Goal: Transaction & Acquisition: Purchase product/service

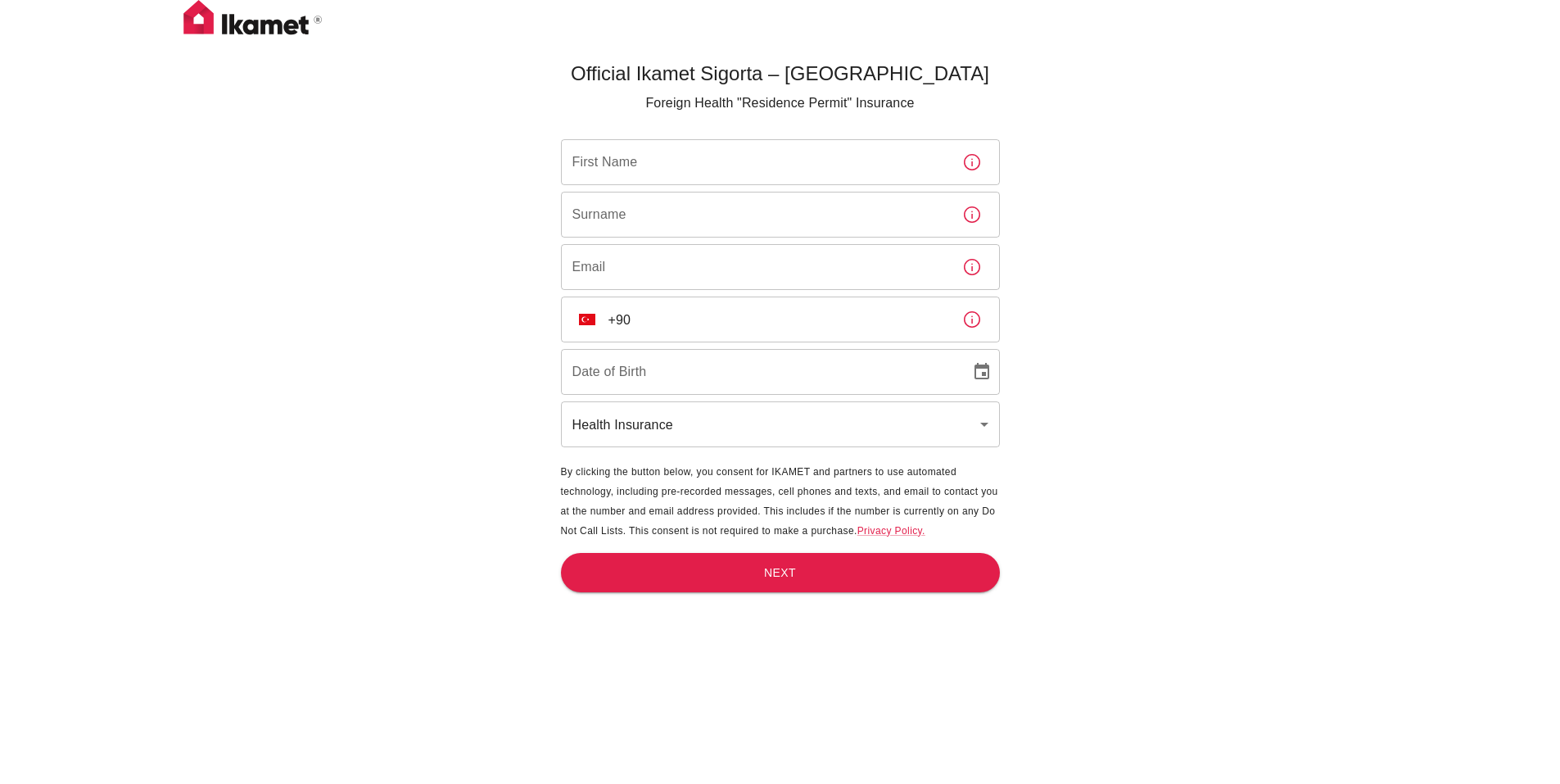
click at [716, 165] on input "First Name" at bounding box center [755, 163] width 388 height 46
click at [1119, 125] on div "Official Ikamet Sigorta – Turkey Foreign Health "Residence Permit" Insurance Fi…" at bounding box center [780, 419] width 1560 height 838
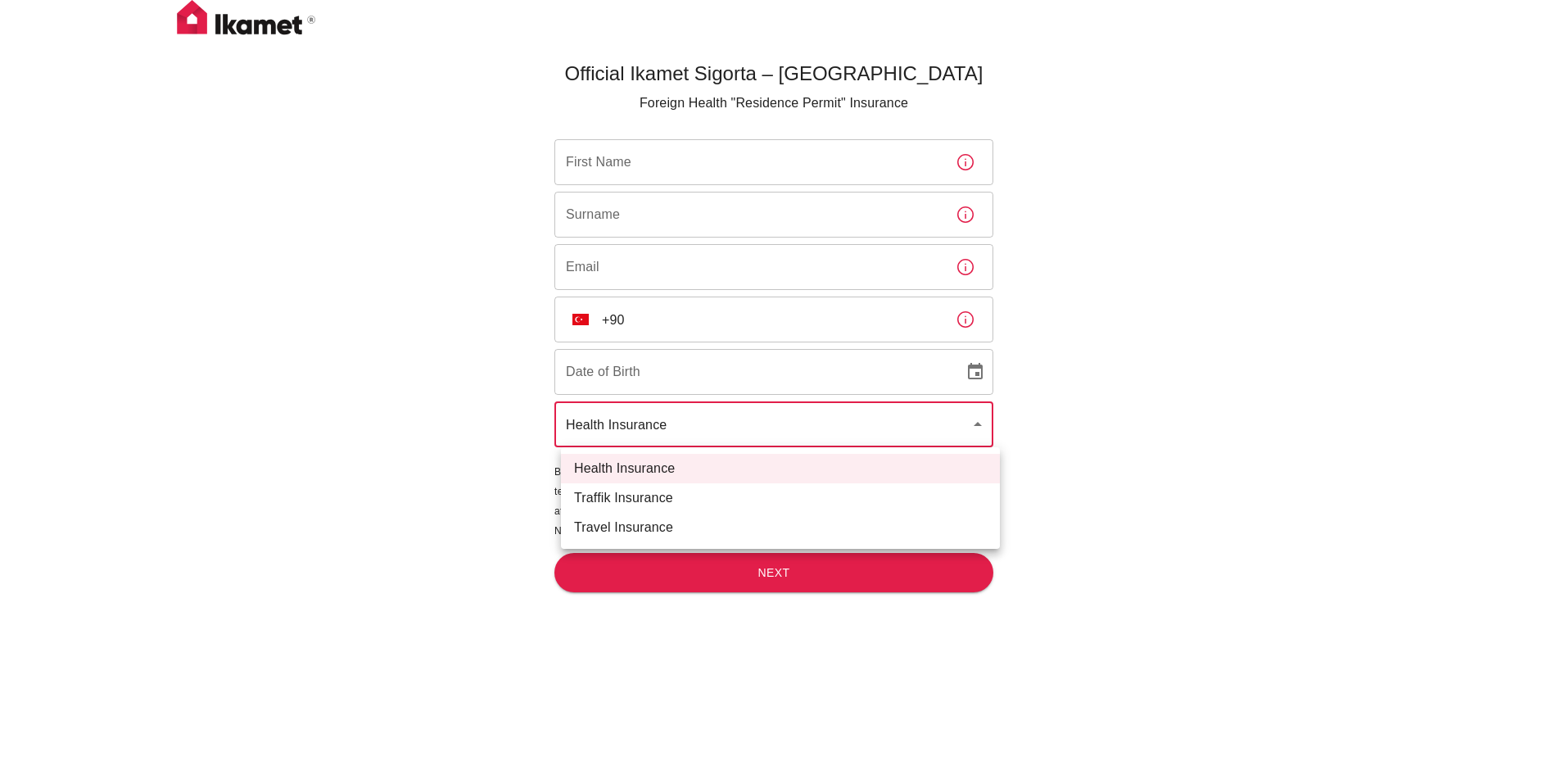
click at [905, 420] on body "Official Ikamet Sigorta – Turkey Foreign Health "Residence Permit" Insurance Fi…" at bounding box center [780, 419] width 1560 height 838
click at [1160, 302] on div at bounding box center [786, 392] width 1572 height 784
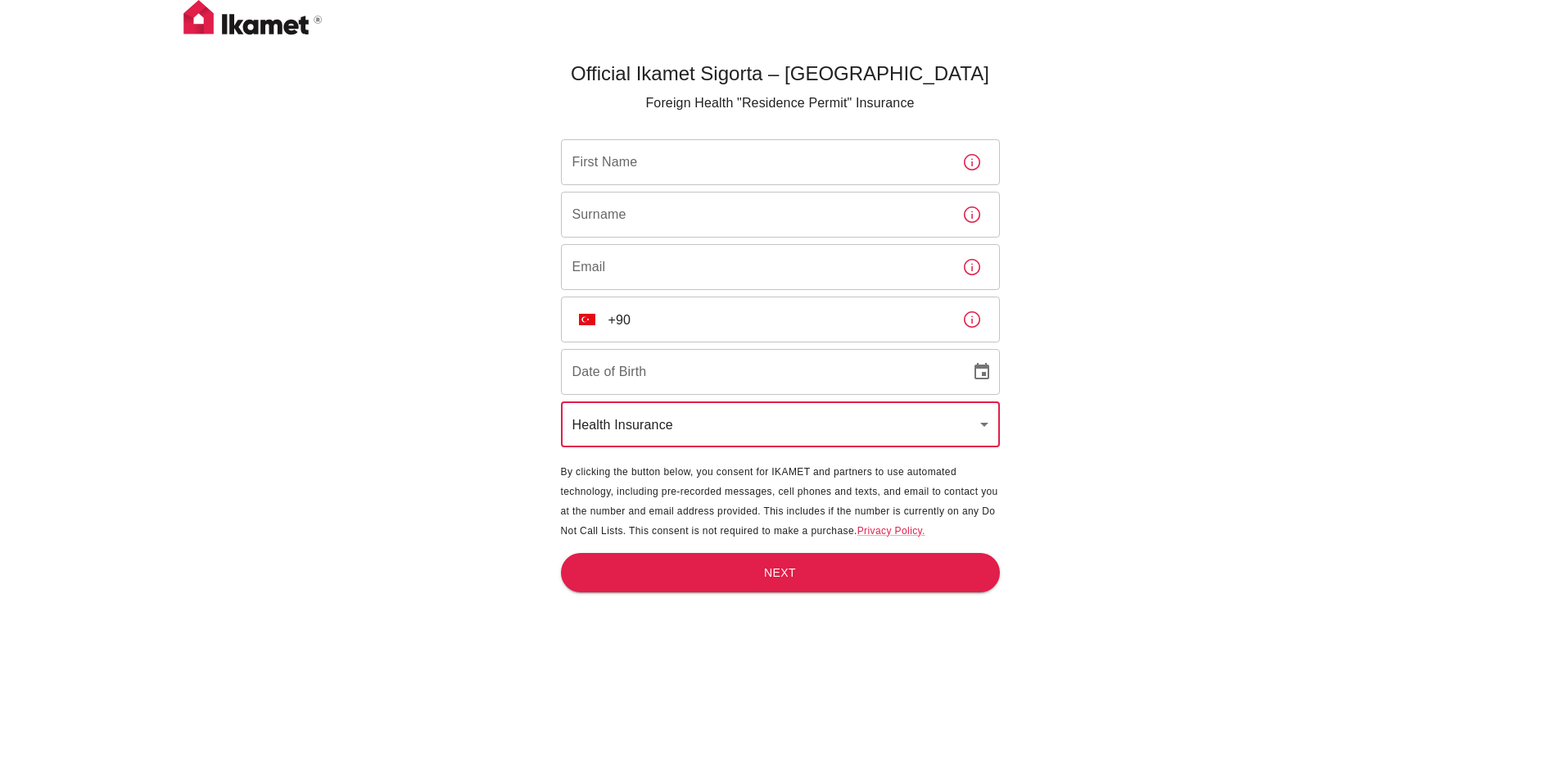
type input "DD/MM/YYYY"
drag, startPoint x: 697, startPoint y: 363, endPoint x: 695, endPoint y: 346, distance: 17.1
click at [697, 360] on input "DD/MM/YYYY" at bounding box center [760, 372] width 398 height 46
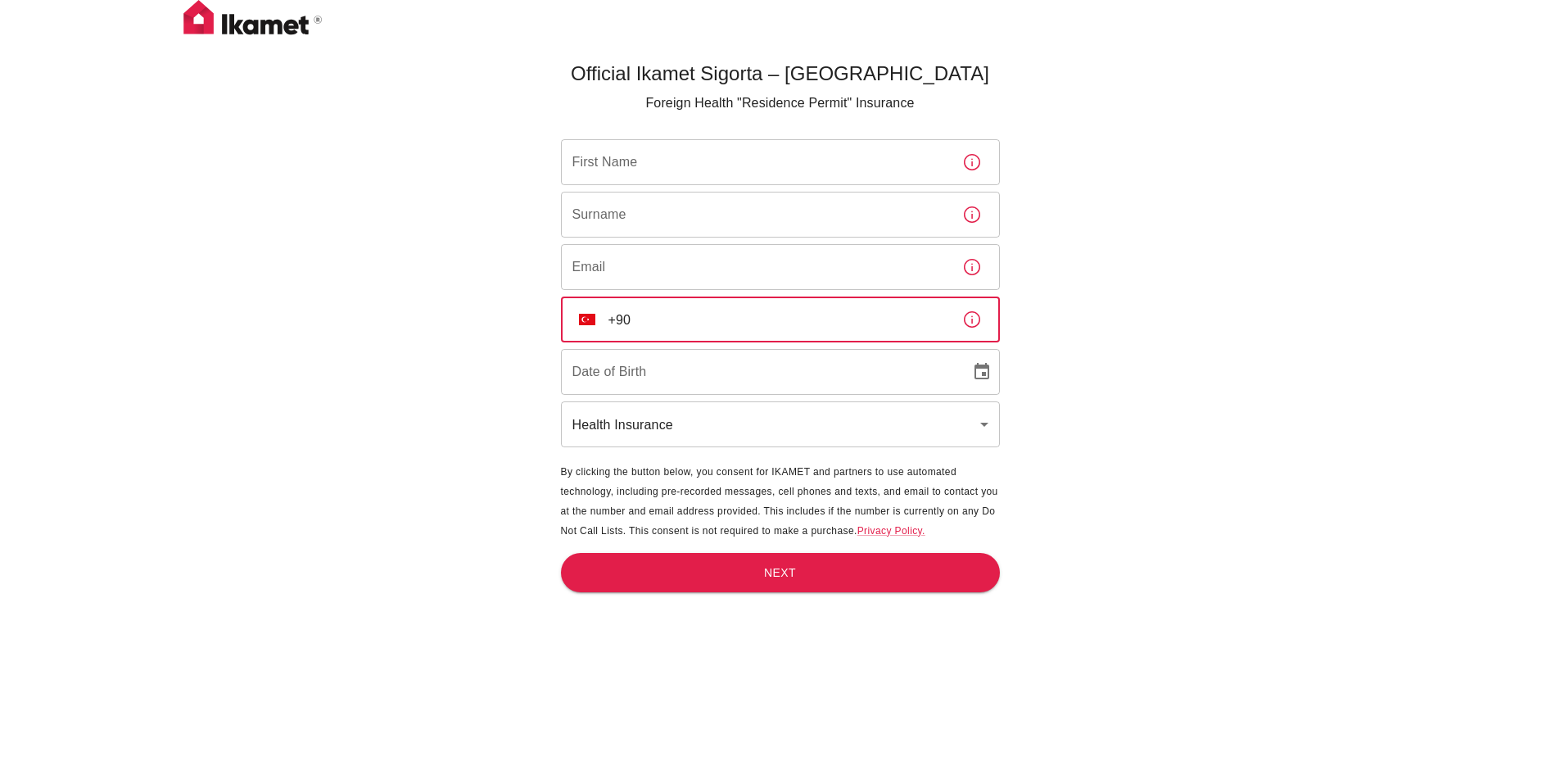
click at [706, 301] on input "+90" at bounding box center [779, 320] width 340 height 46
click at [976, 309] on button "button" at bounding box center [973, 320] width 33 height 33
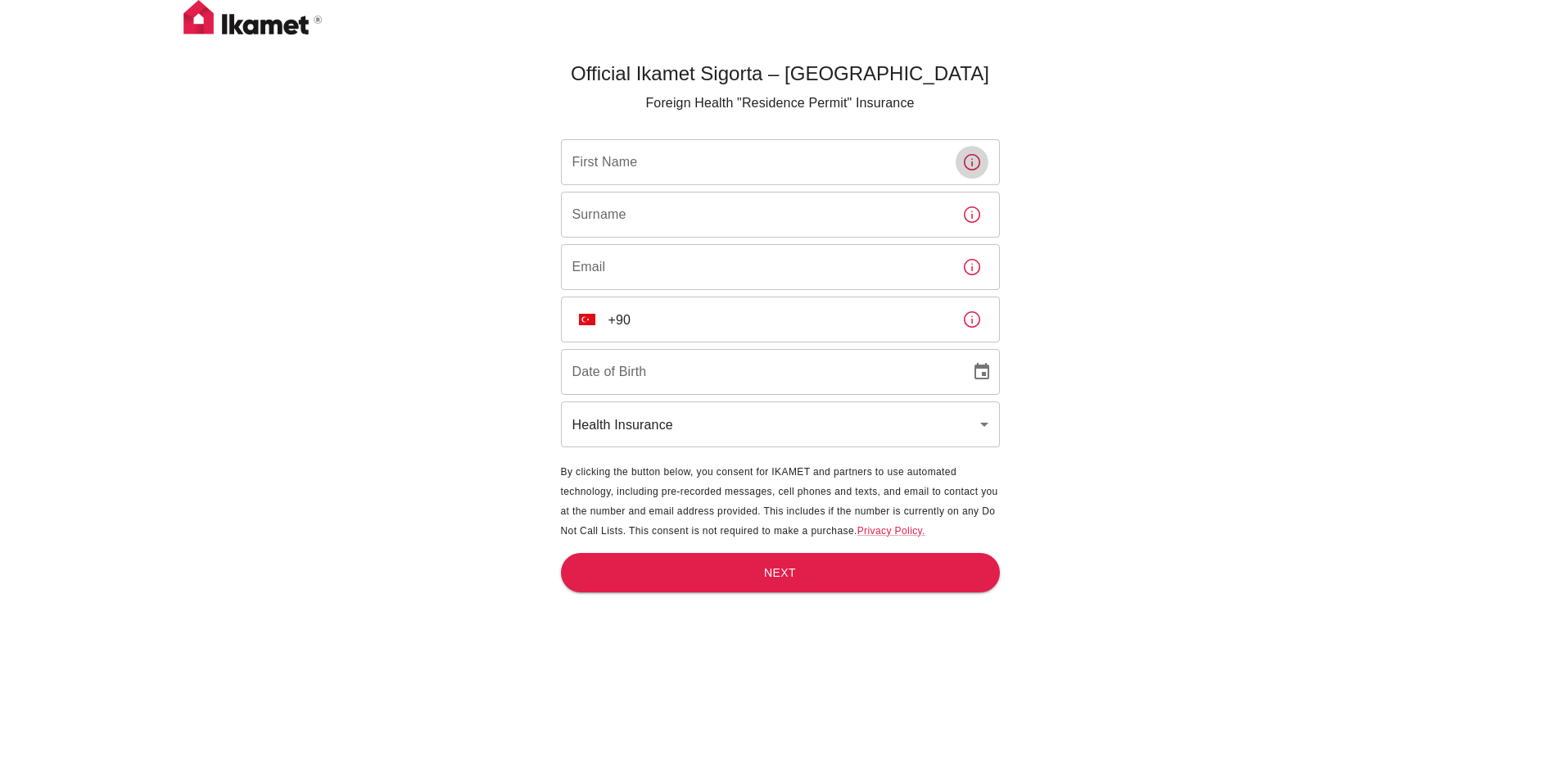
click at [973, 154] on button "button" at bounding box center [973, 162] width 33 height 33
click at [1093, 143] on div "Official Ikamet Sigorta – Turkey Foreign Health "Residence Permit" Insurance Fi…" at bounding box center [780, 419] width 1560 height 838
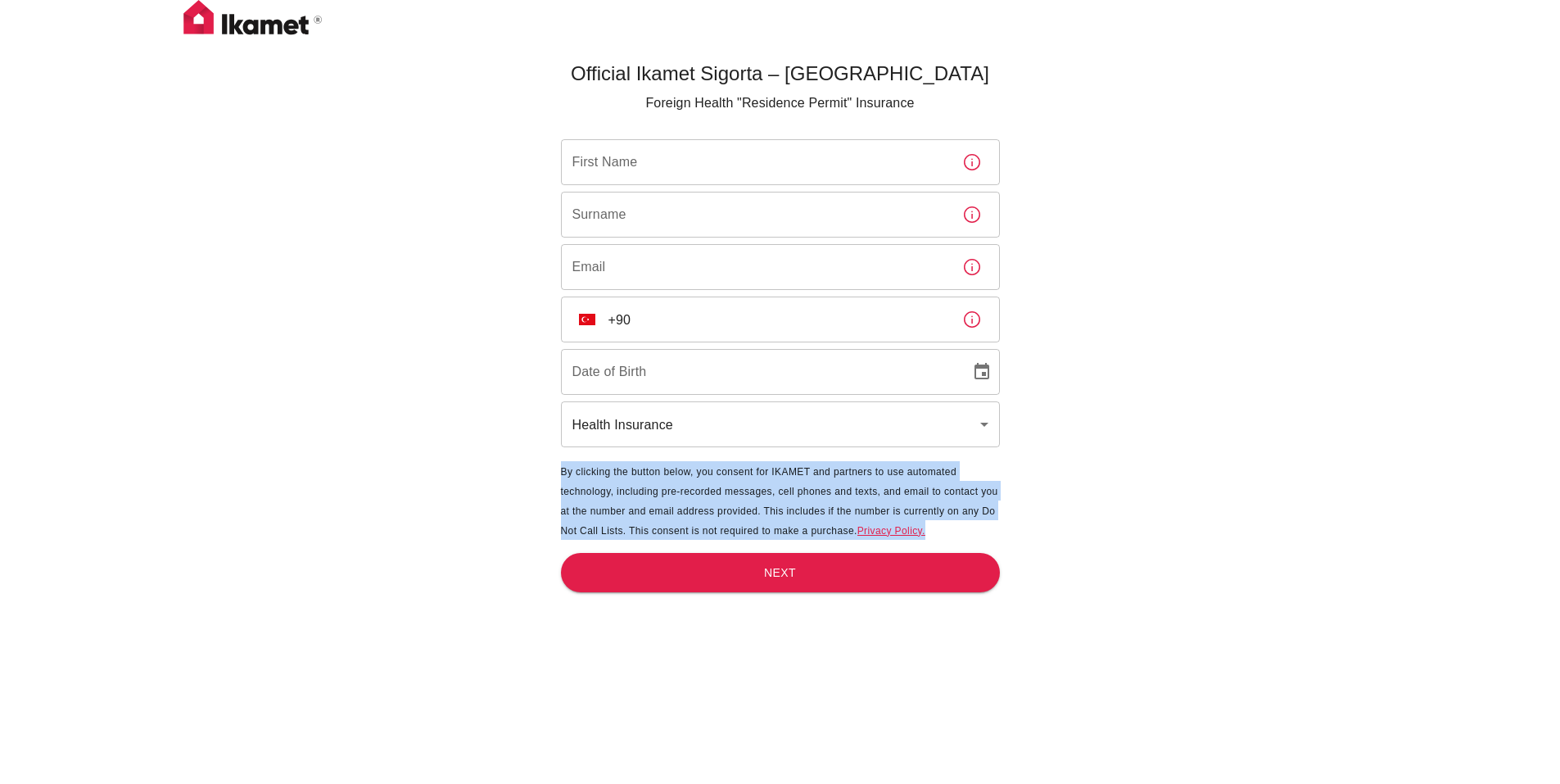
drag, startPoint x: 950, startPoint y: 532, endPoint x: 541, endPoint y: 468, distance: 414.0
click at [541, 468] on div "Official Ikamet Sigorta – Turkey Foreign Health "Residence Permit" Insurance Fi…" at bounding box center [780, 445] width 492 height 784
copy span "By clicking the button below, you consent for IKAMET and partners to use automa…"
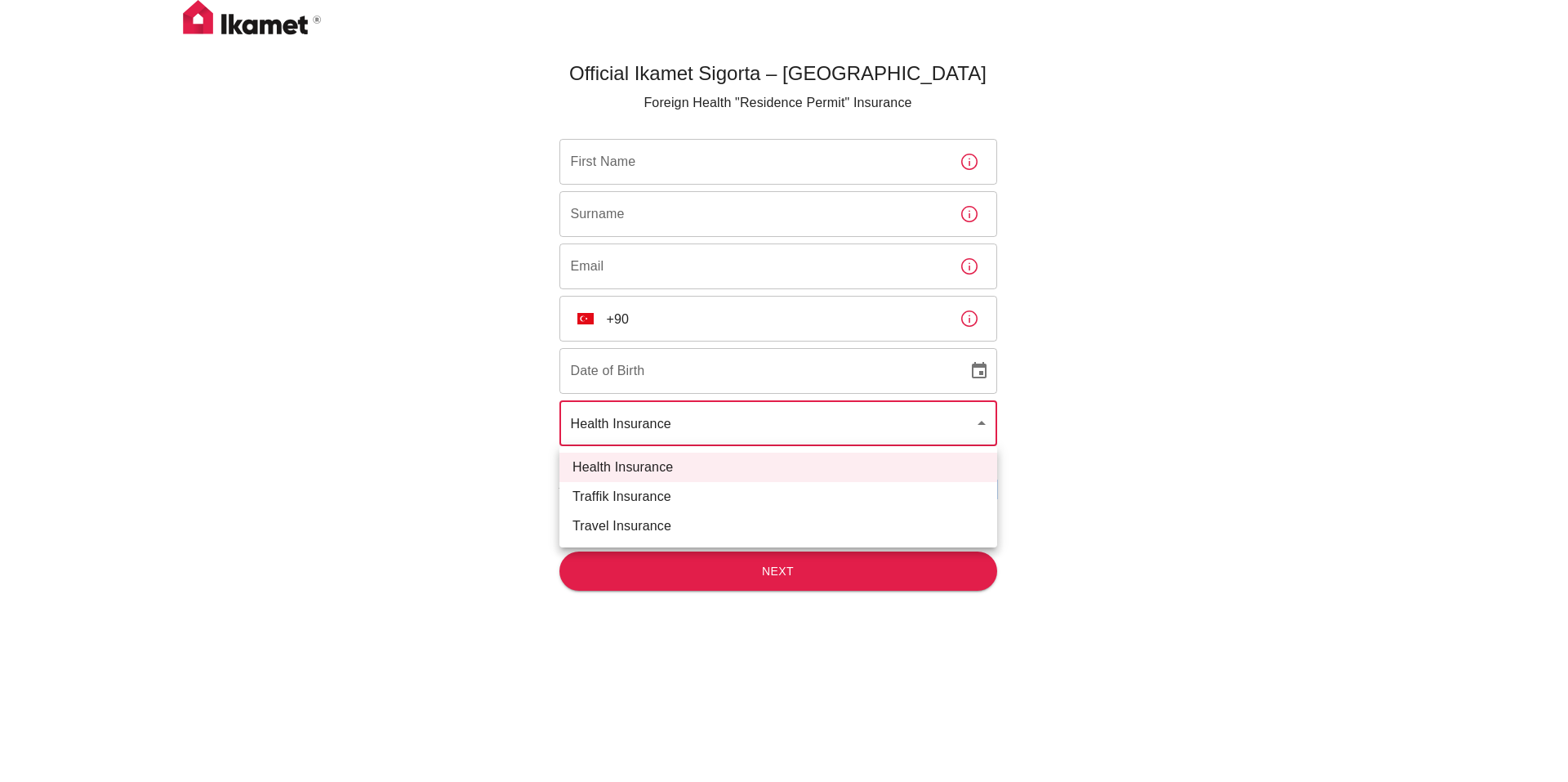
click at [751, 419] on body "Official Ikamet Sigorta – Turkey Foreign Health "Residence Permit" Insurance Fi…" at bounding box center [784, 418] width 1568 height 836
click at [453, 411] on div at bounding box center [784, 391] width 1568 height 782
click at [693, 425] on body "Official Ikamet Sigorta – Turkey Foreign Health "Residence Permit" Insurance Fi…" at bounding box center [784, 418] width 1568 height 836
drag, startPoint x: 354, startPoint y: 202, endPoint x: 118, endPoint y: 2, distance: 309.3
click at [341, 194] on div at bounding box center [784, 391] width 1568 height 782
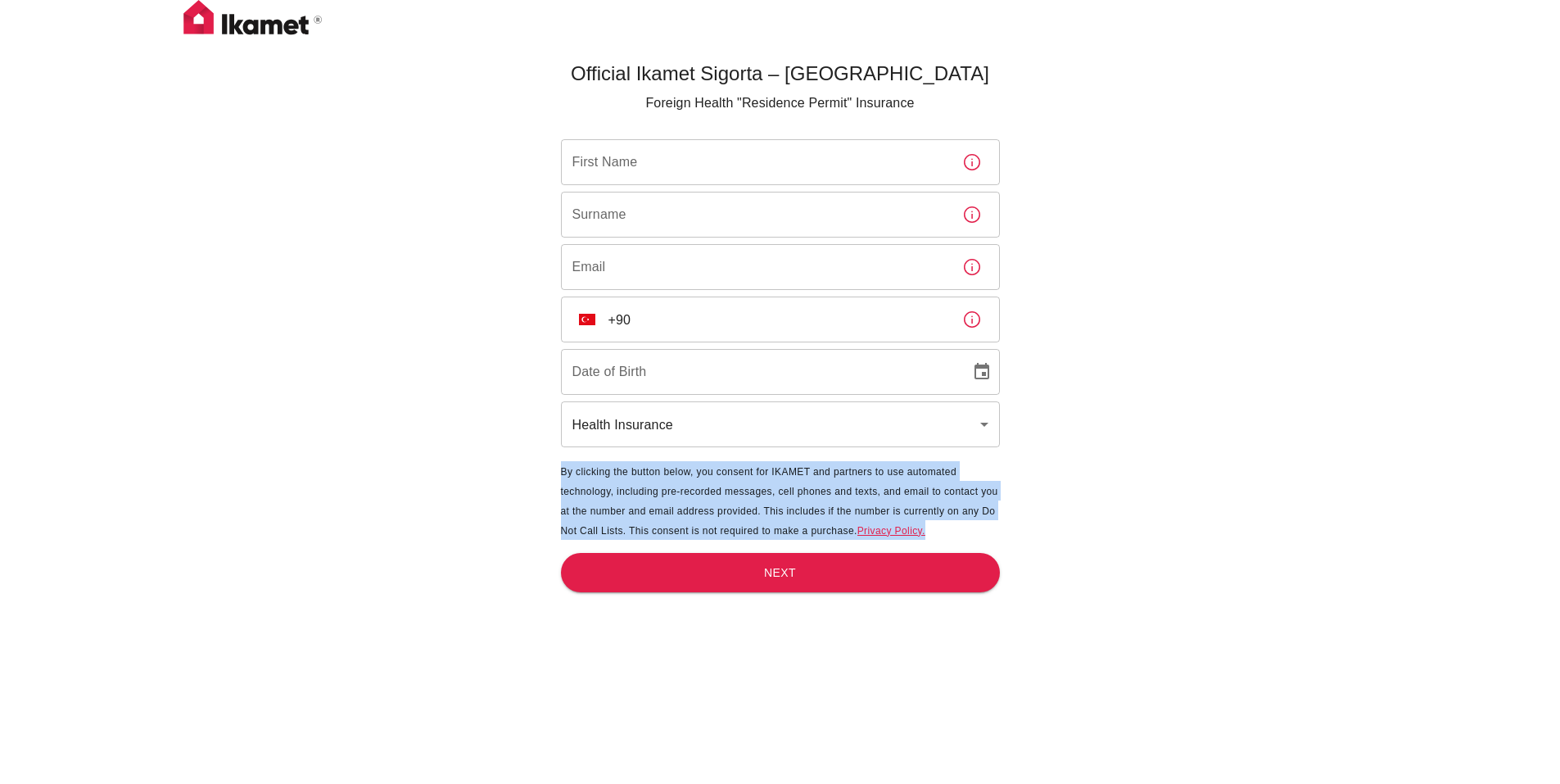
drag, startPoint x: 558, startPoint y: 470, endPoint x: 958, endPoint y: 521, distance: 403.2
click at [958, 521] on main "Official Ikamet Sigorta – Turkey Foreign Health "Residence Permit" Insurance Fi…" at bounding box center [780, 445] width 452 height 784
copy span "By clicking the button below, you consent for IKAMET and partners to use automa…"
click at [544, 466] on div "Official Ikamet Sigorta – Turkey Foreign Health "Residence Permit" Insurance Fi…" at bounding box center [780, 445] width 492 height 784
drag, startPoint x: 552, startPoint y: 468, endPoint x: 942, endPoint y: 526, distance: 394.3
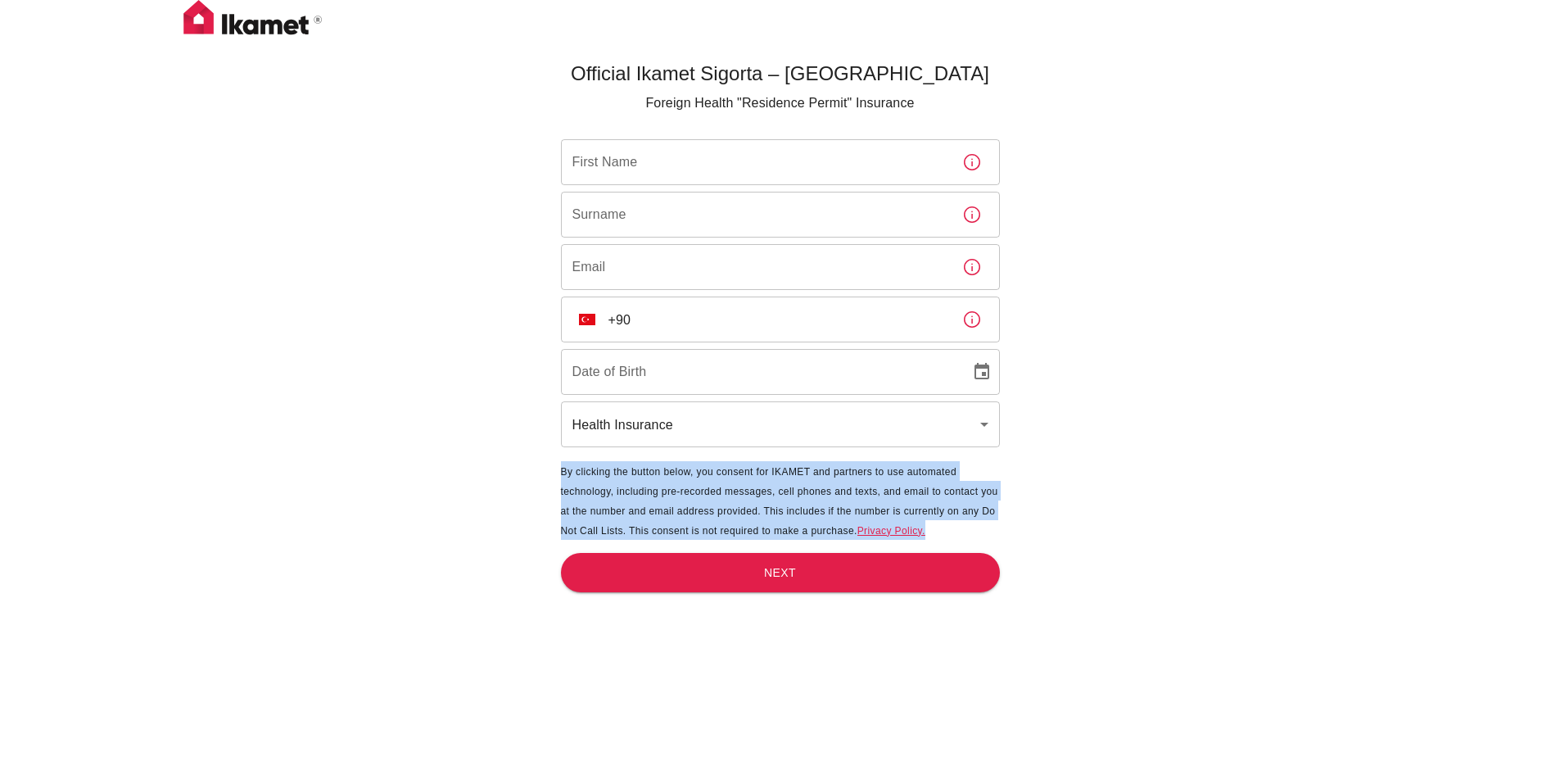
click at [942, 526] on div "Official Ikamet Sigorta – Turkey Foreign Health "Residence Permit" Insurance Fi…" at bounding box center [780, 445] width 492 height 784
copy span "By clicking the button below, you consent for IKAMET and partners to use automa…"
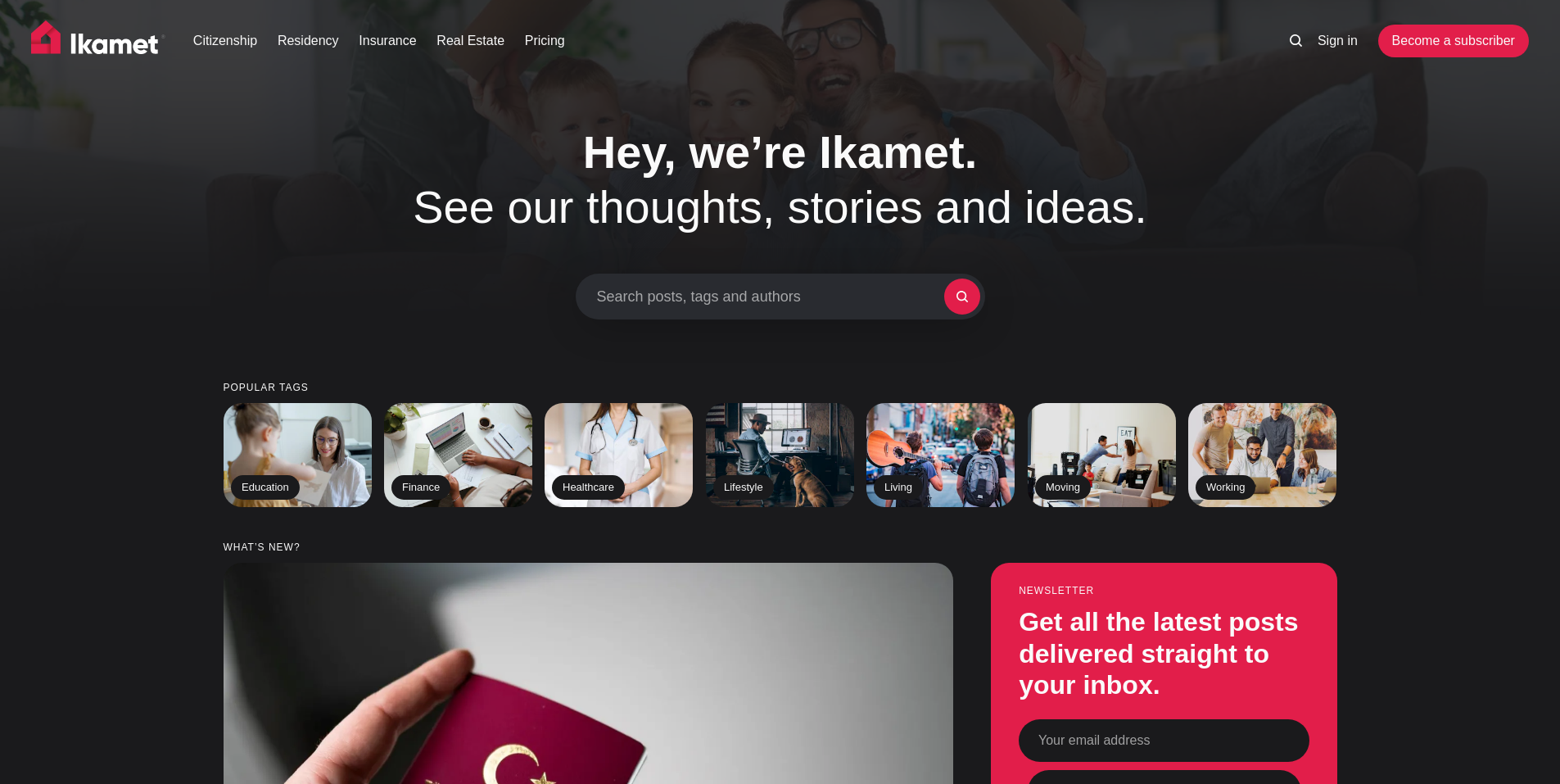
click at [1211, 166] on div "Hey, we’re Ikamet. See our thoughts, stories and ideas. Search posts, tags and …" at bounding box center [779, 222] width 1270 height 195
click at [402, 43] on link "Insurance" at bounding box center [387, 41] width 57 height 20
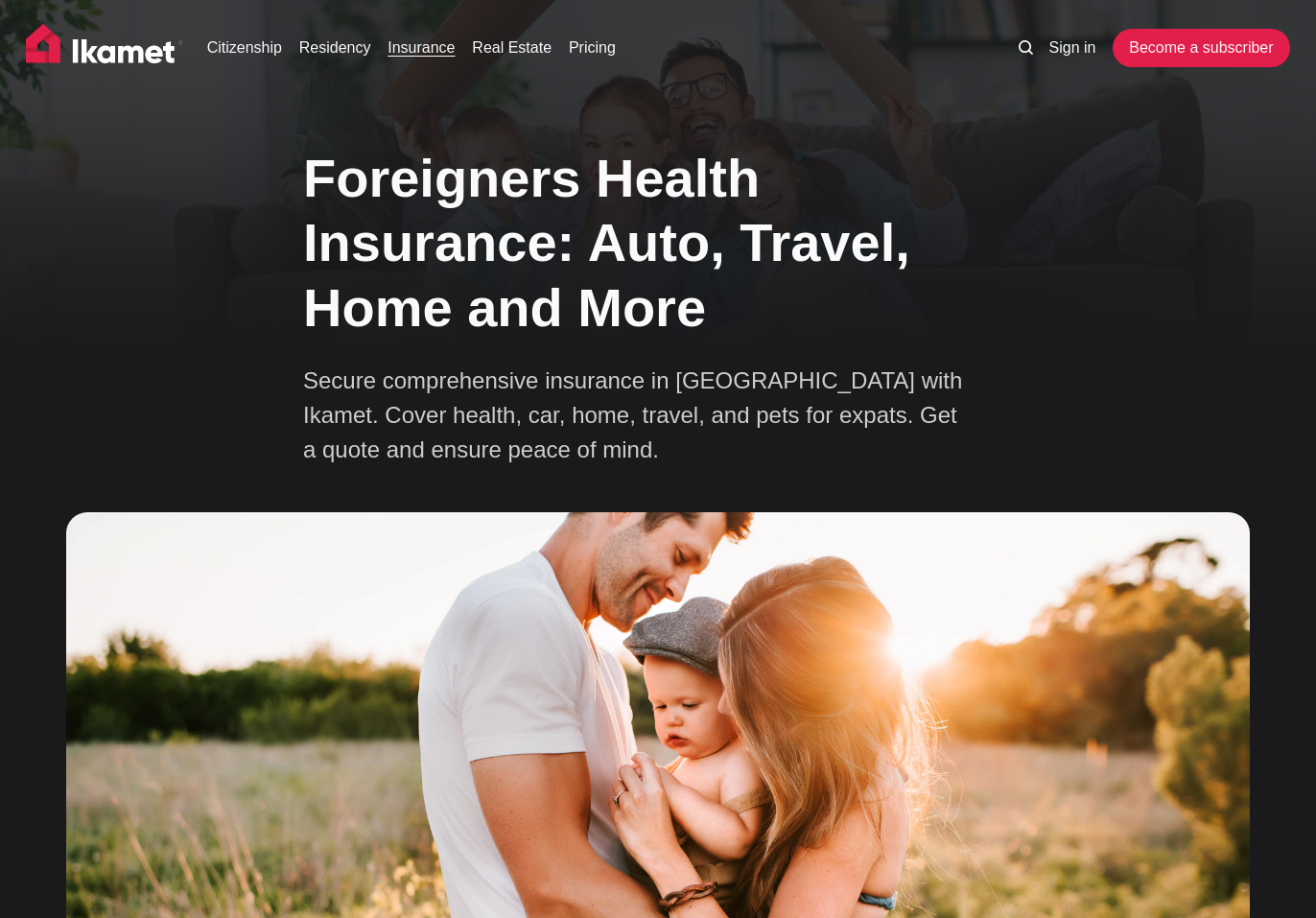
click at [127, 59] on img at bounding box center [105, 48] width 158 height 48
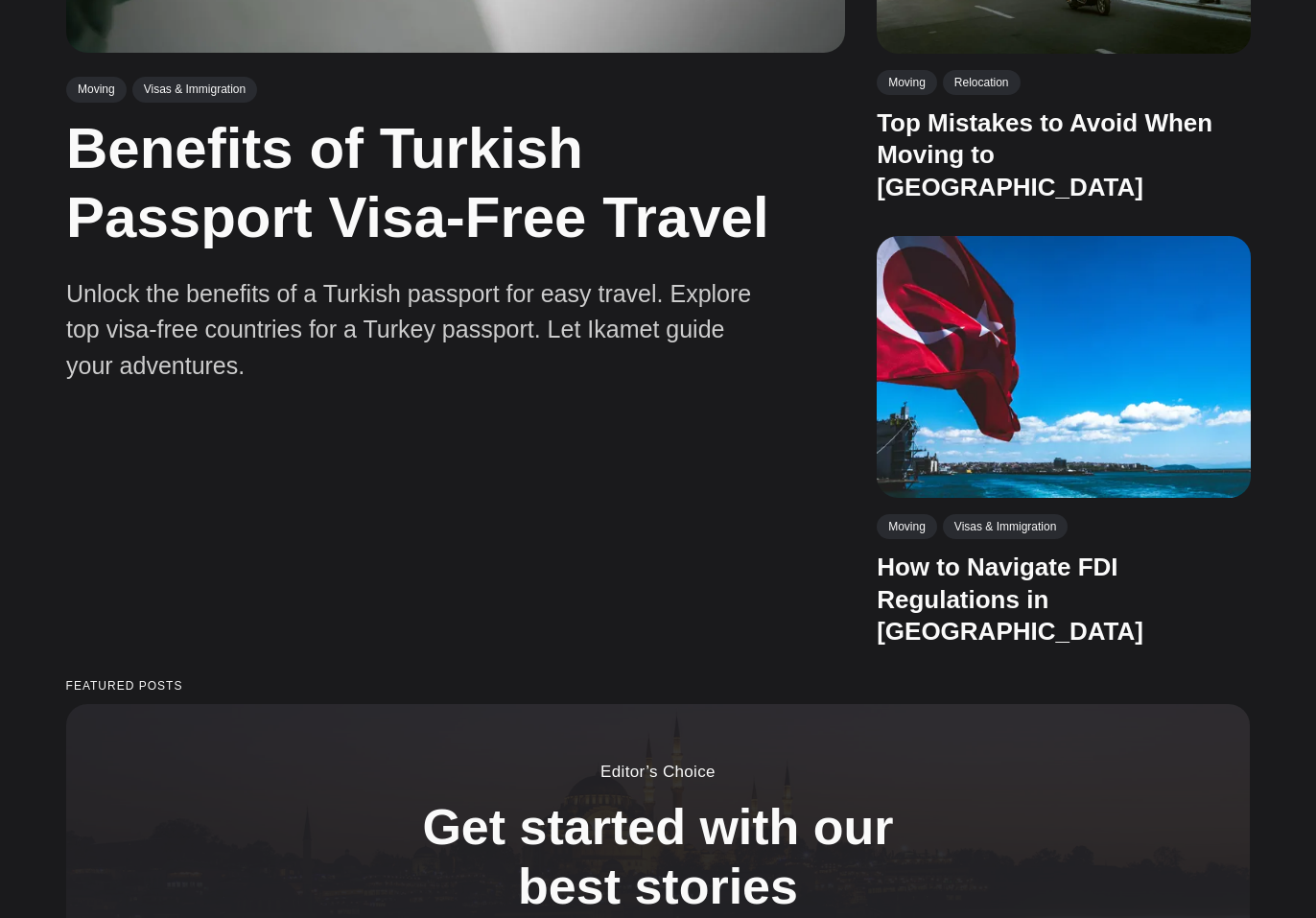
scroll to position [1151, 0]
